Goal: Use online tool/utility: Utilize a website feature to perform a specific function

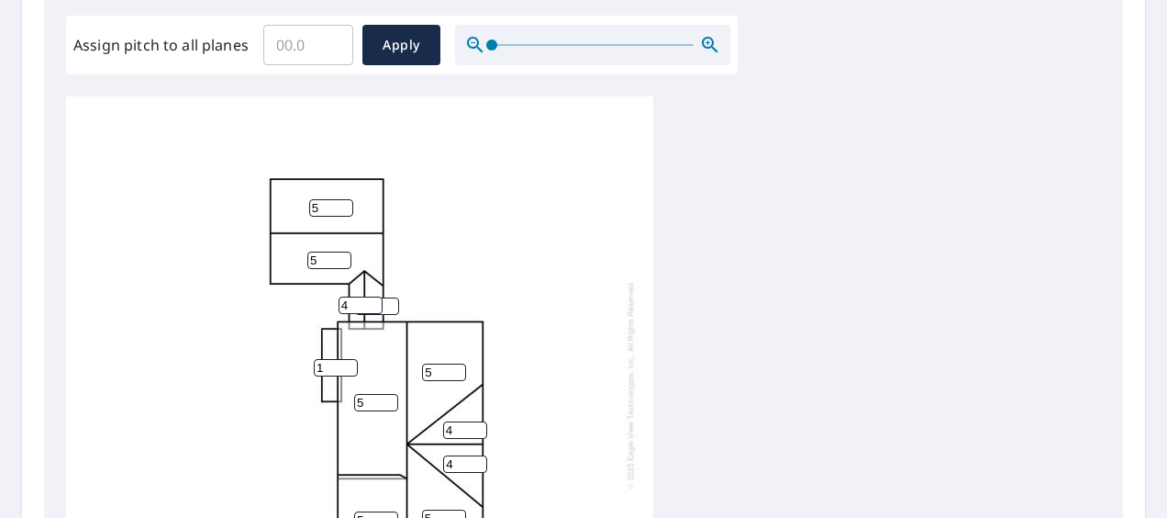
scroll to position [551, 0]
click at [321, 45] on input "Assign pitch to all planes" at bounding box center [308, 42] width 90 height 51
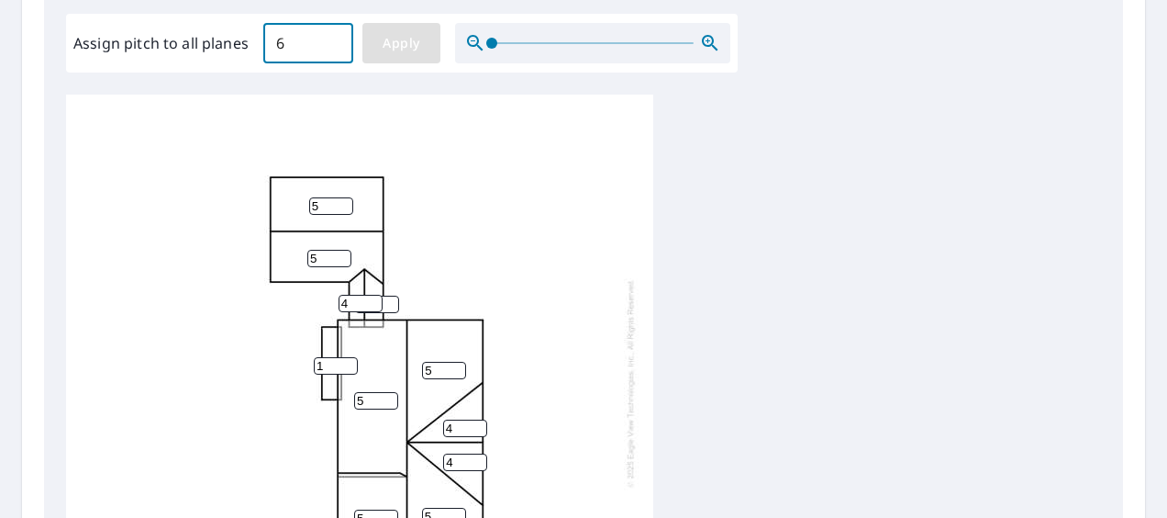
type input "6"
click at [395, 48] on span "Apply" at bounding box center [401, 43] width 49 height 23
type input "6"
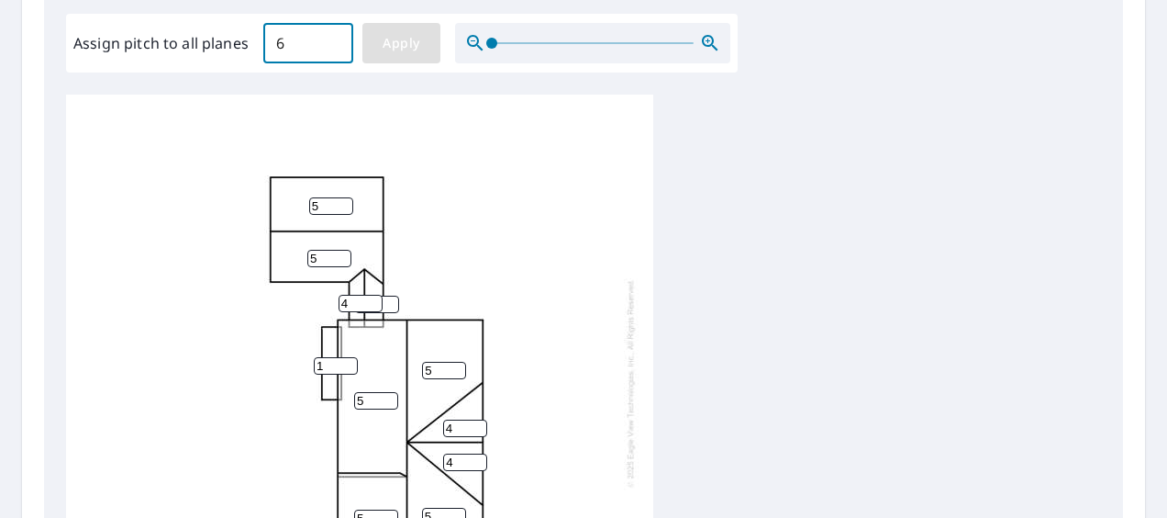
type input "6"
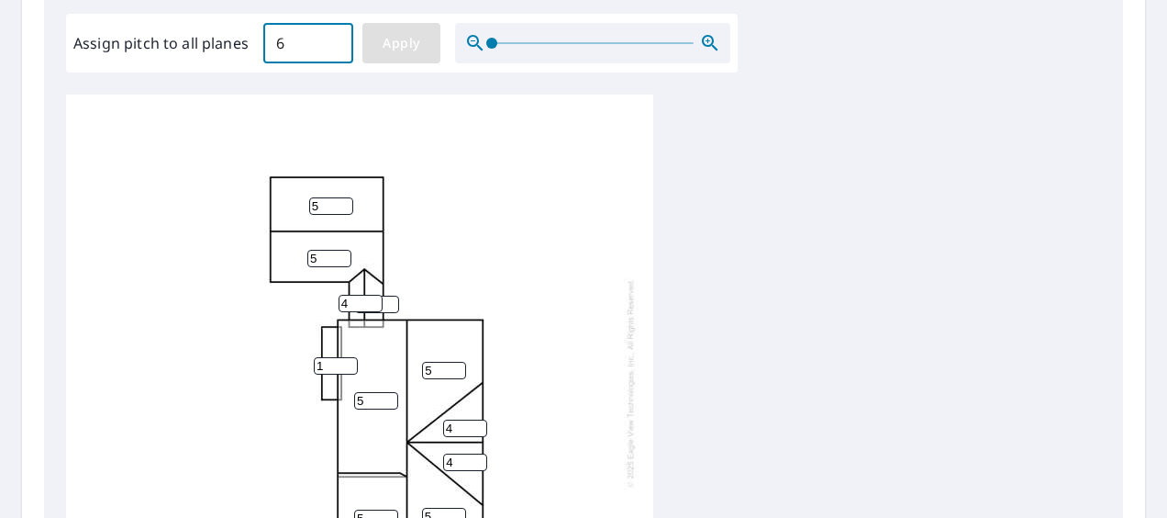
type input "6"
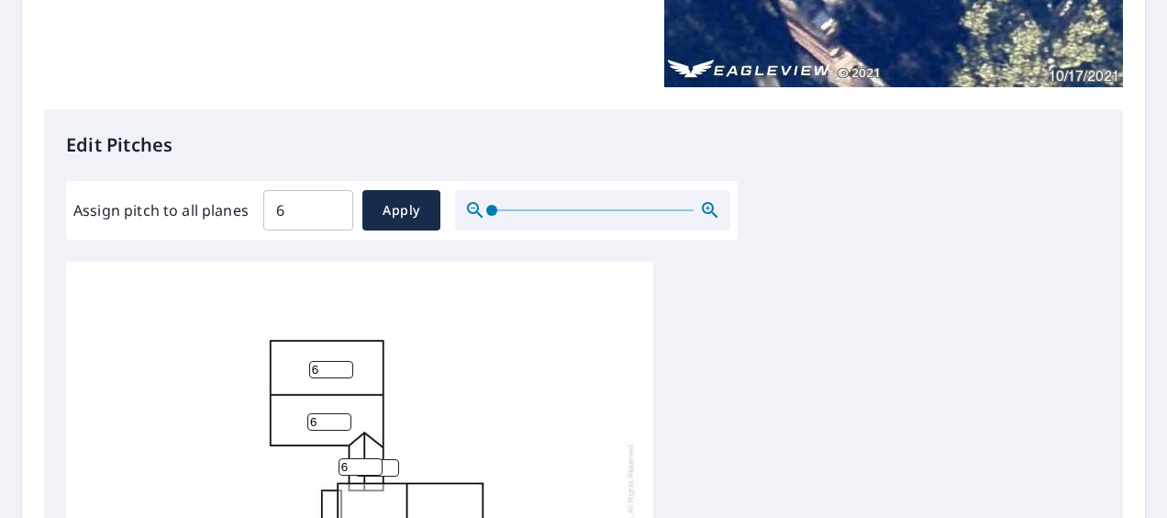
scroll to position [0, 0]
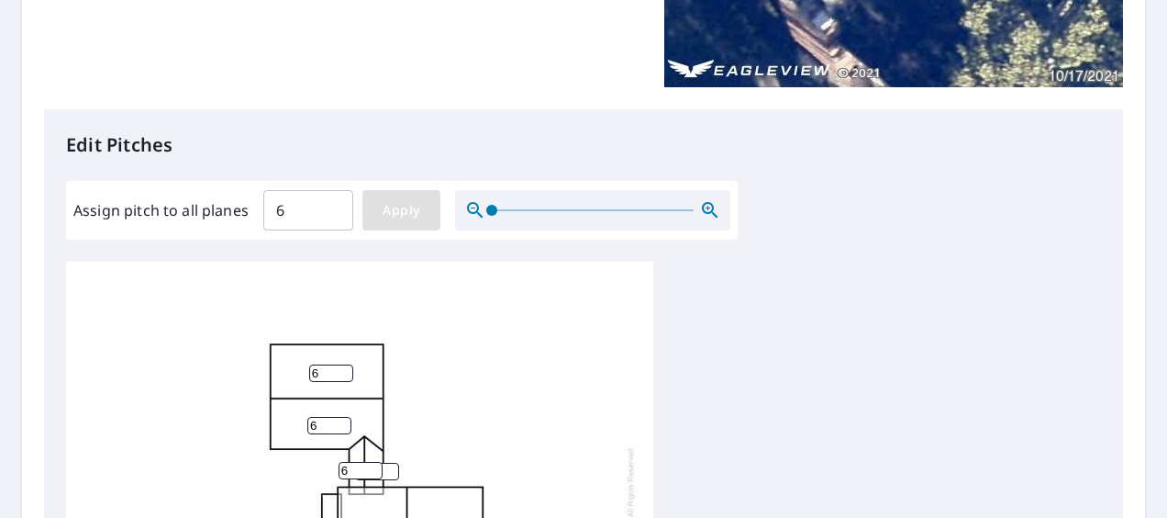
click at [418, 199] on span "Apply" at bounding box center [401, 210] width 49 height 23
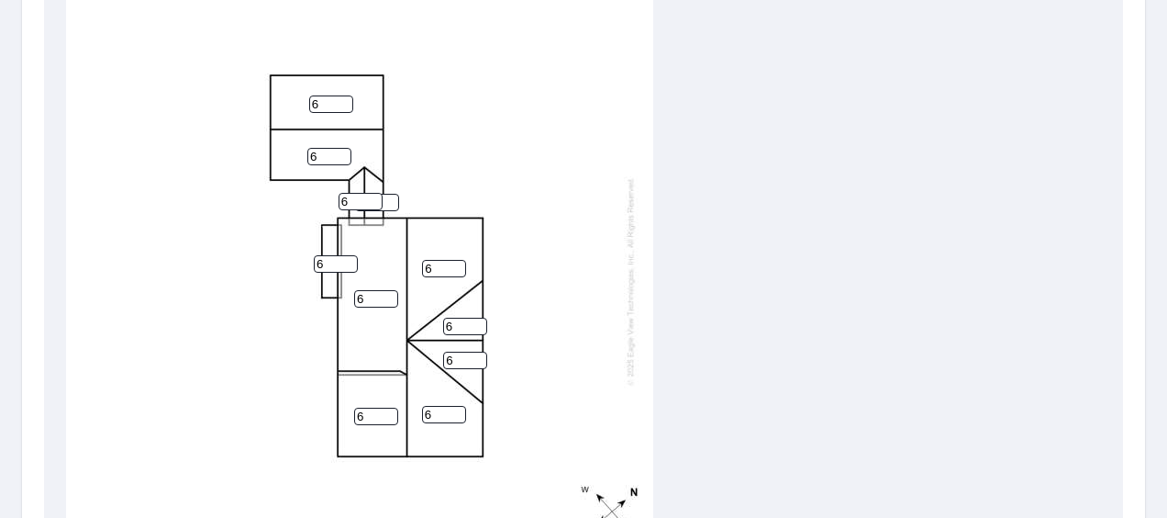
scroll to position [384, 0]
